Goal: Task Accomplishment & Management: Manage account settings

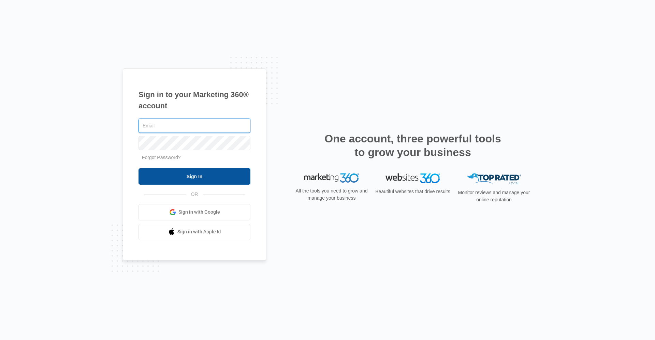
type input "[EMAIL_ADDRESS][DOMAIN_NAME]"
click at [216, 183] on input "Sign In" at bounding box center [194, 176] width 112 height 16
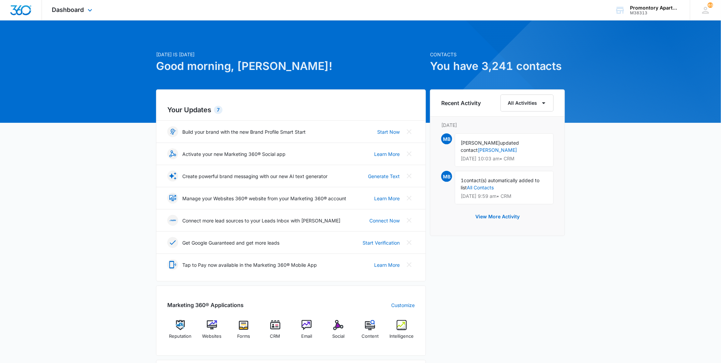
click at [88, 2] on div "Dashboard Apps Reputation Websites Forms CRM Email Social Content Intelligence …" at bounding box center [73, 10] width 62 height 20
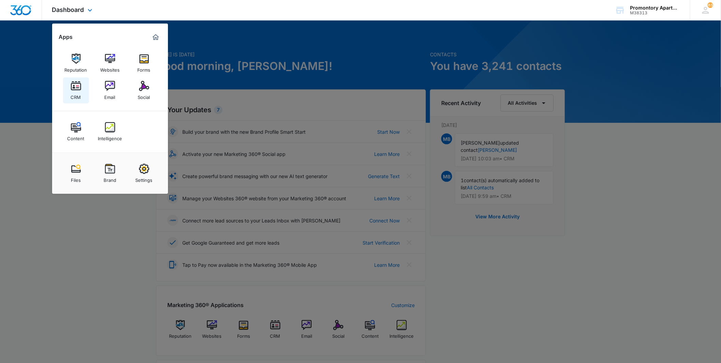
click at [85, 91] on link "CRM" at bounding box center [76, 90] width 26 height 26
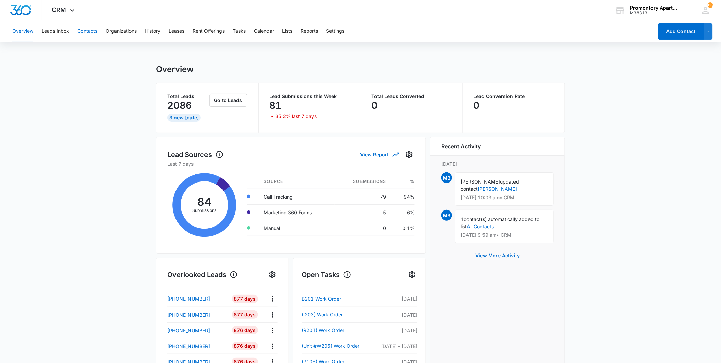
click at [81, 34] on button "Contacts" at bounding box center [87, 31] width 20 height 22
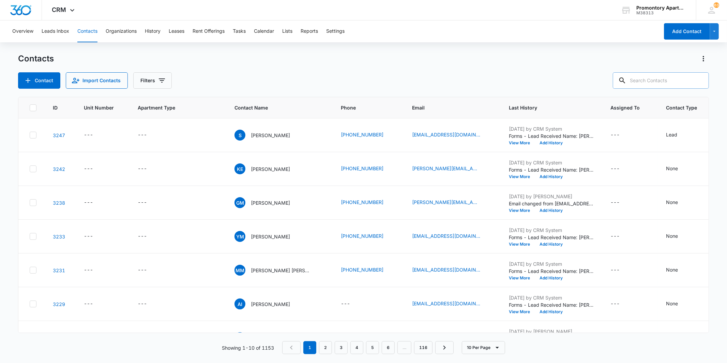
click at [671, 76] on input "text" at bounding box center [661, 80] width 96 height 16
type input "weichert"
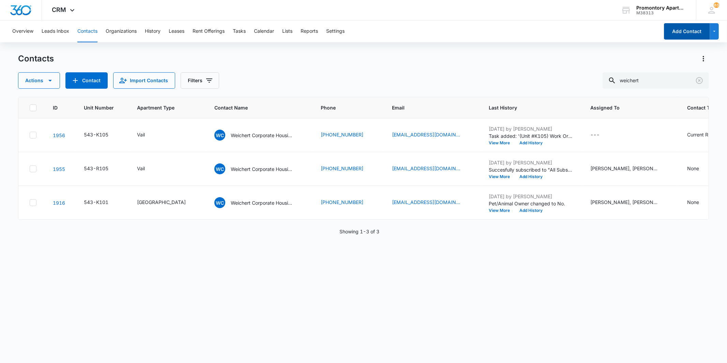
click at [682, 29] on button "Add Contact" at bounding box center [687, 31] width 46 height 16
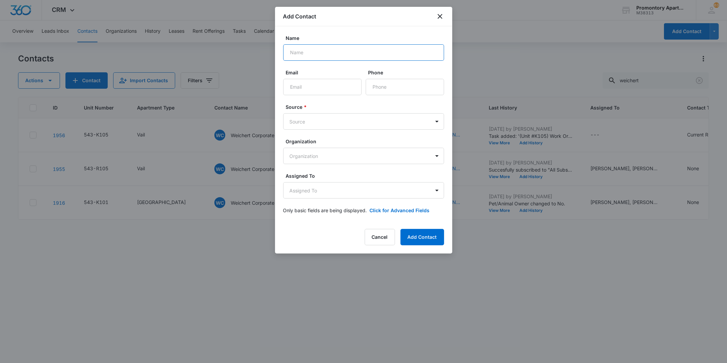
click at [345, 55] on input "Name" at bounding box center [363, 52] width 161 height 16
type input "Weichert Corporate Housing"
click at [326, 81] on input "Email" at bounding box center [322, 87] width 78 height 16
type input "sourcing@weichertch.com"
type input "(973) 630-5339"
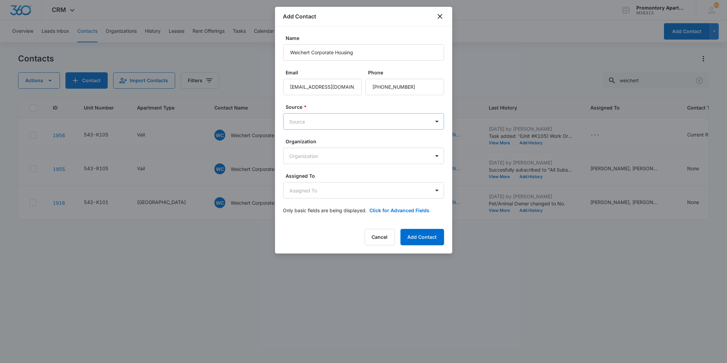
click at [333, 126] on body "CRM Apps Reputation Websites Forms CRM Email Social Content Intelligence Files …" at bounding box center [363, 181] width 727 height 363
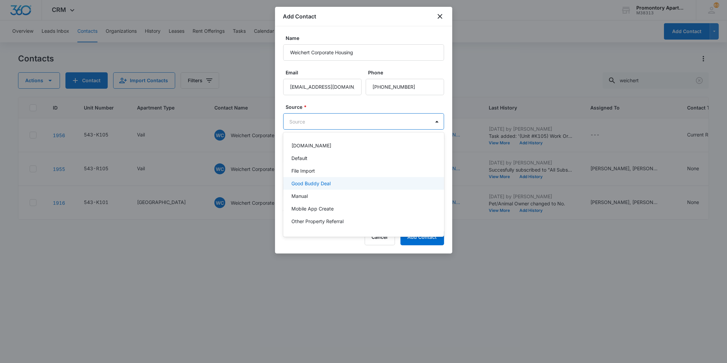
click at [314, 189] on div "Good Buddy Deal" at bounding box center [363, 183] width 161 height 13
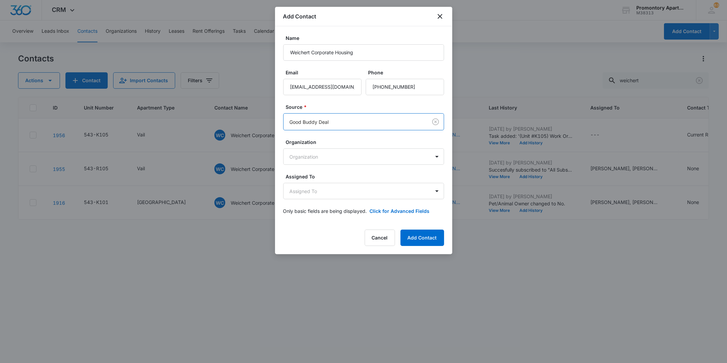
click at [333, 121] on body "CRM Apps Reputation Websites Forms CRM Email Social Content Intelligence Files …" at bounding box center [363, 181] width 727 height 363
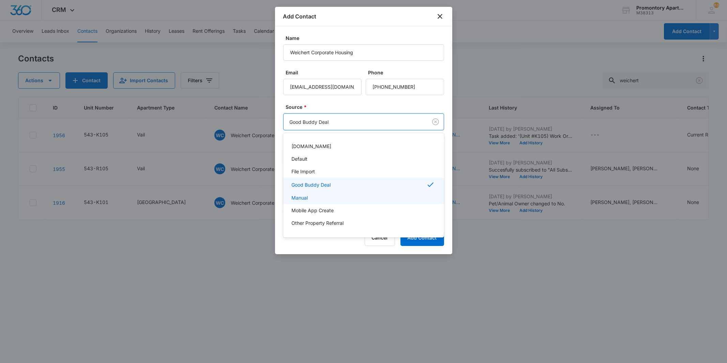
click at [305, 196] on p "Manual" at bounding box center [300, 197] width 16 height 7
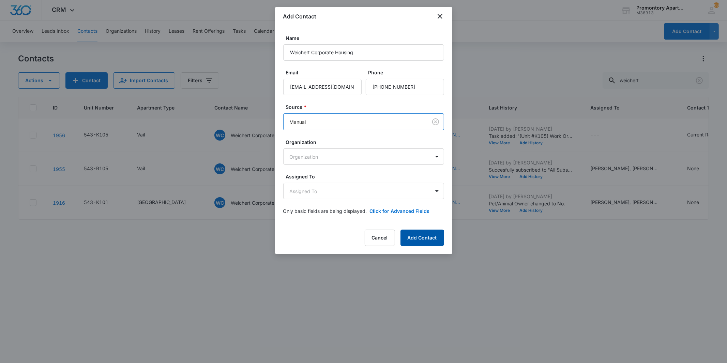
click at [430, 236] on button "Add Contact" at bounding box center [423, 237] width 44 height 16
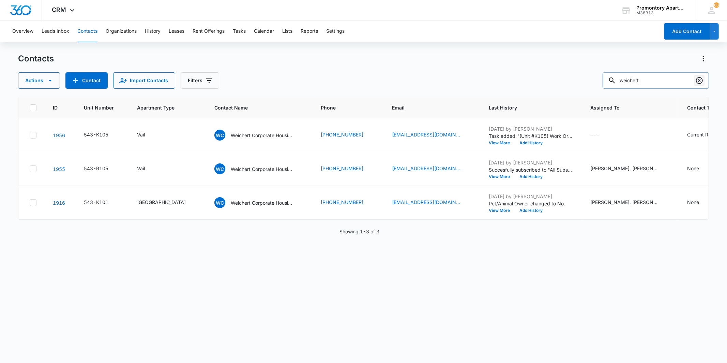
click at [700, 78] on icon "Clear" at bounding box center [700, 80] width 8 height 8
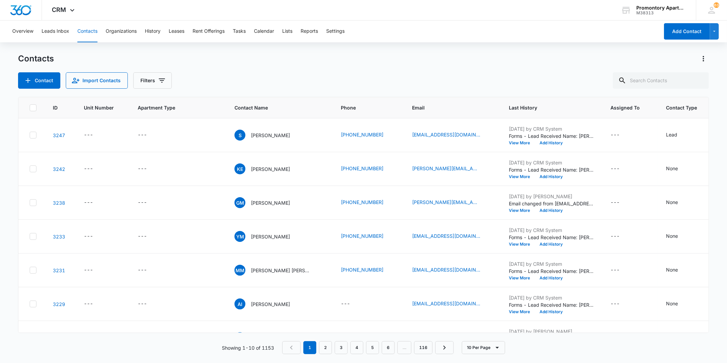
click at [287, 79] on div "Contact Import Contacts Filters" at bounding box center [363, 80] width 691 height 16
click at [87, 135] on div "---" at bounding box center [88, 135] width 9 height 8
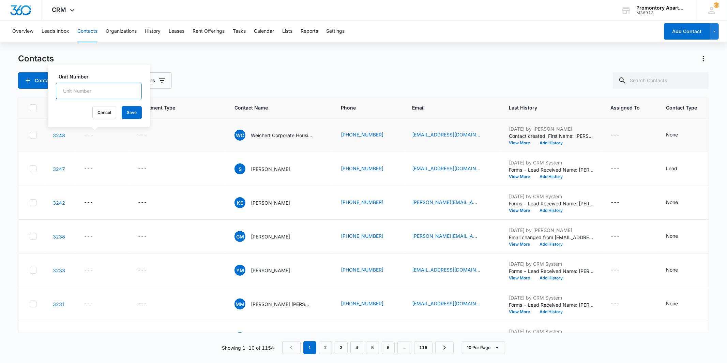
click at [105, 89] on input "Unit Number" at bounding box center [99, 91] width 86 height 16
type input "543-D204"
click at [125, 108] on button "Save" at bounding box center [132, 112] width 20 height 13
click at [145, 136] on div "---" at bounding box center [142, 135] width 9 height 8
click at [151, 90] on div at bounding box center [149, 85] width 71 height 16
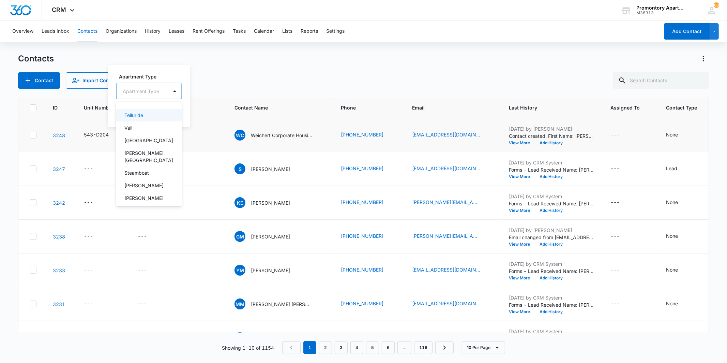
click at [151, 89] on div at bounding box center [141, 91] width 36 height 9
click at [146, 115] on div "Telluride" at bounding box center [148, 114] width 48 height 7
click at [161, 114] on button "Save" at bounding box center [157, 112] width 20 height 13
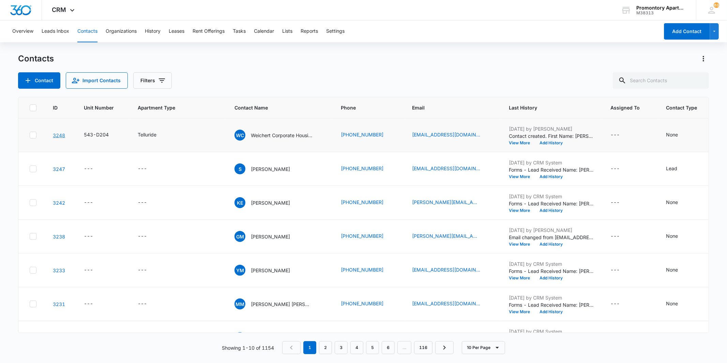
click at [60, 134] on link "3248" at bounding box center [59, 135] width 12 height 6
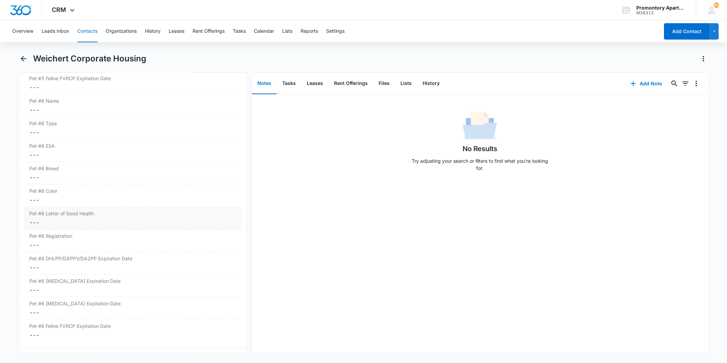
scroll to position [2348, 0]
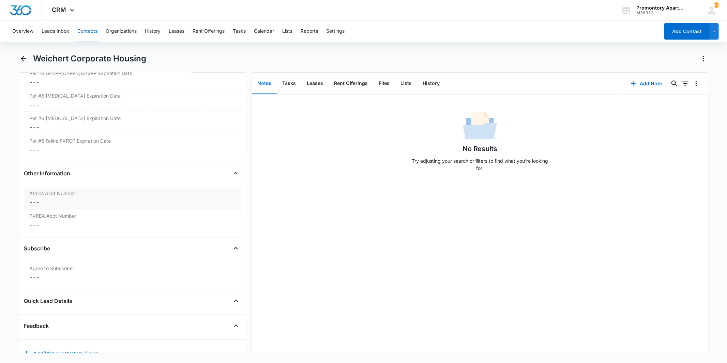
click at [39, 206] on dd "Cancel Save Changes ---" at bounding box center [132, 202] width 206 height 8
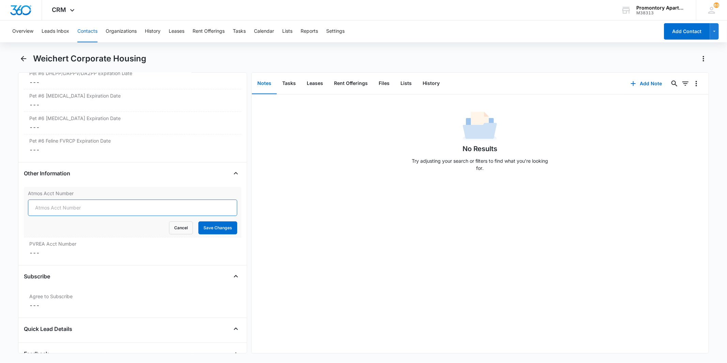
click at [46, 209] on input "Atmos Acct Number" at bounding box center [132, 207] width 209 height 16
type input "3073858893"
click at [198, 221] on button "Save Changes" at bounding box center [217, 227] width 39 height 13
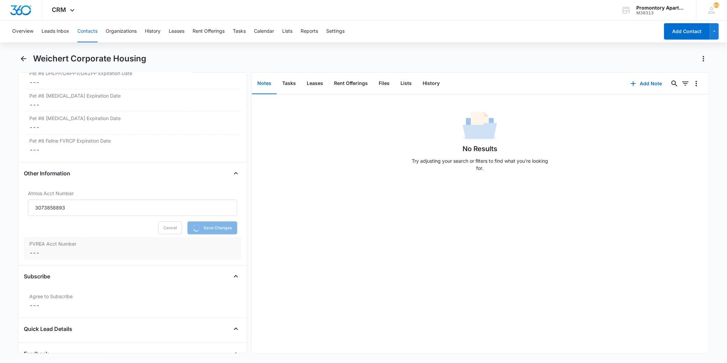
click at [33, 250] on div "PVREA Acct Number Cancel Save Changes ---" at bounding box center [132, 248] width 217 height 22
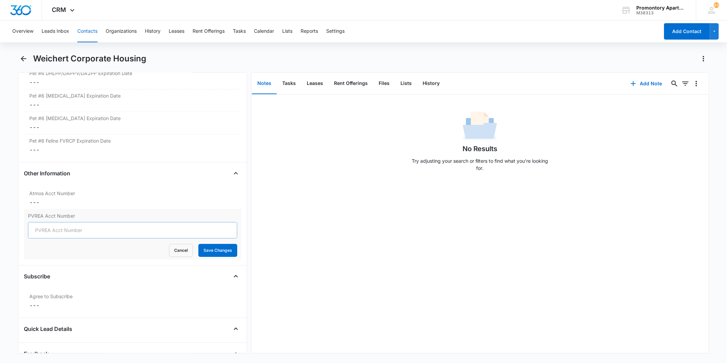
click at [53, 259] on div "PVREA Acct Number Cancel Save Changes" at bounding box center [132, 234] width 217 height 50
click at [64, 237] on input "PVREA Acct Number" at bounding box center [132, 230] width 209 height 16
type input "800199005"
click at [199, 250] on button "Save Changes" at bounding box center [217, 250] width 39 height 13
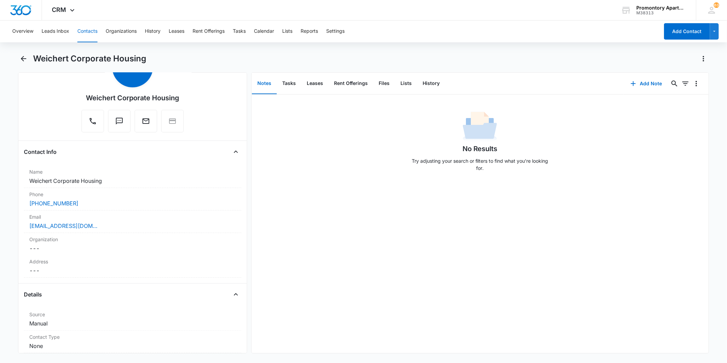
scroll to position [0, 0]
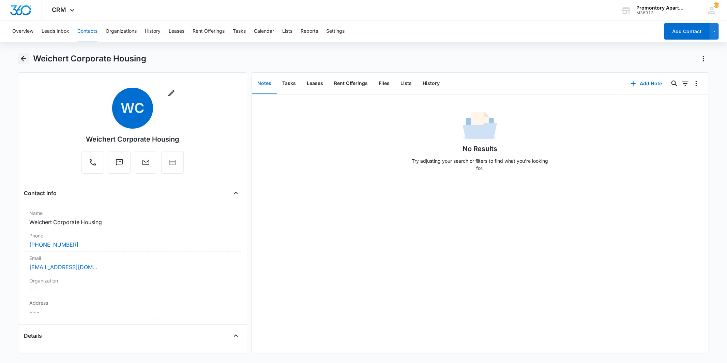
click at [22, 56] on icon "Back" at bounding box center [23, 59] width 8 height 8
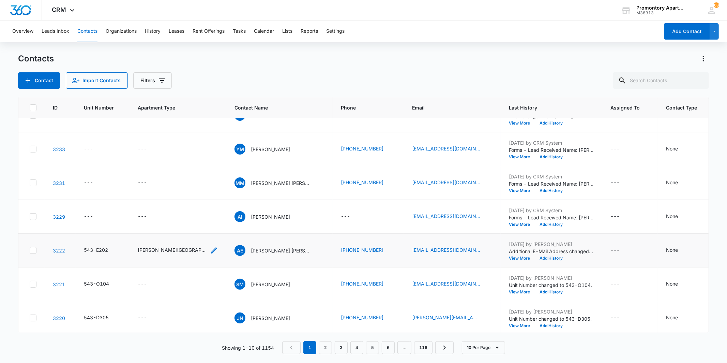
scroll to position [129, 0]
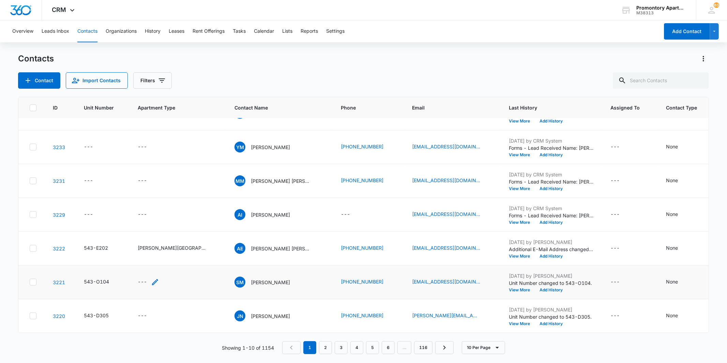
click at [142, 278] on div "---" at bounding box center [142, 282] width 9 height 8
click at [155, 230] on div at bounding box center [141, 232] width 36 height 9
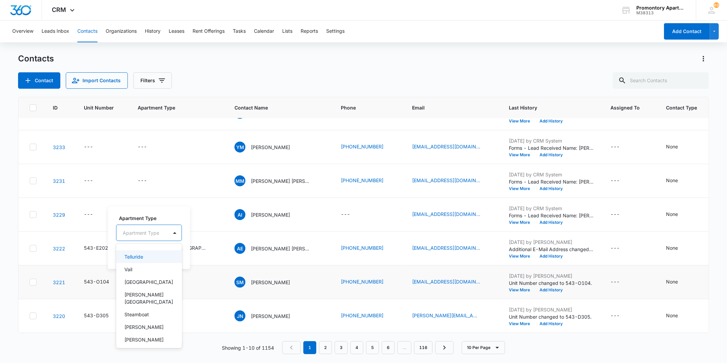
click at [142, 260] on p "Telluride" at bounding box center [133, 256] width 19 height 7
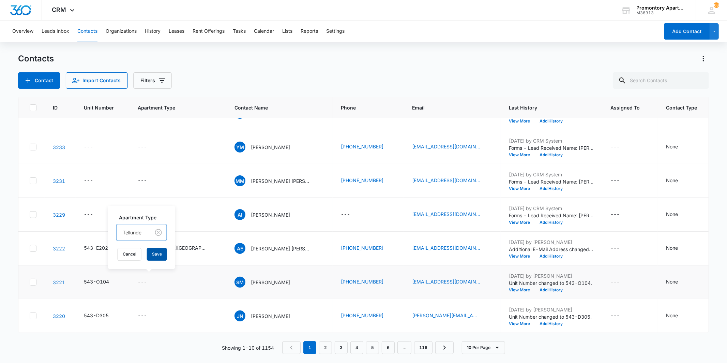
click at [166, 254] on button "Save" at bounding box center [157, 254] width 20 height 13
